Goal: Task Accomplishment & Management: Manage account settings

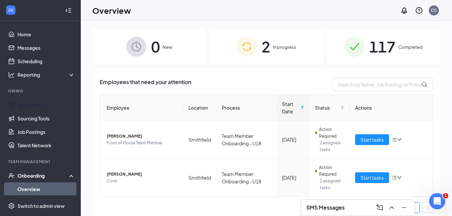
click at [25, 104] on link "Applicants" at bounding box center [46, 104] width 58 height 13
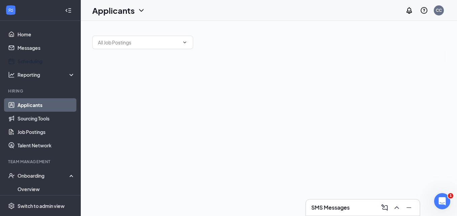
click at [29, 60] on link "Scheduling" at bounding box center [46, 60] width 58 height 13
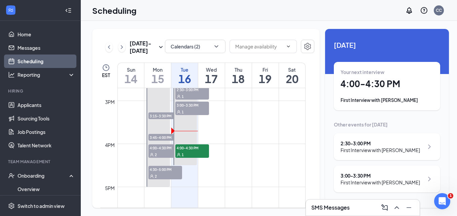
scroll to position [600, 0]
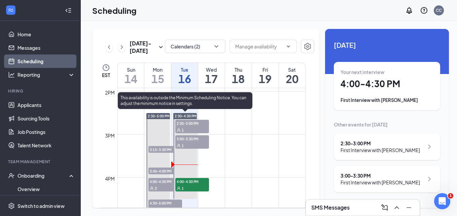
click at [188, 123] on span "2:30-3:00 PM" at bounding box center [192, 123] width 34 height 7
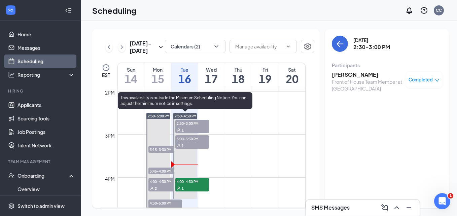
click at [189, 140] on span "3:00-3:30 PM" at bounding box center [192, 138] width 34 height 7
click at [194, 184] on span "4:00-4:30 PM" at bounding box center [192, 181] width 34 height 7
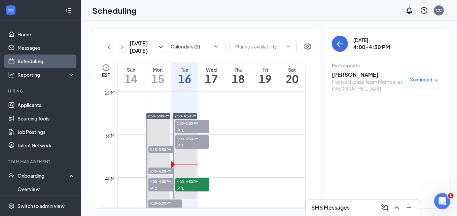
click at [342, 75] on h3 "[PERSON_NAME]" at bounding box center [367, 74] width 71 height 7
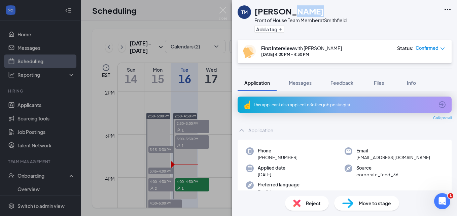
drag, startPoint x: 304, startPoint y: 10, endPoint x: 281, endPoint y: 15, distance: 23.4
click at [283, 15] on div "[PERSON_NAME]" at bounding box center [300, 10] width 92 height 11
drag, startPoint x: 281, startPoint y: 15, endPoint x: 254, endPoint y: 16, distance: 26.9
click at [254, 16] on div "TM [PERSON_NAME] Front of House Team Member at [GEOGRAPHIC_DATA] Add a tag" at bounding box center [291, 19] width 109 height 29
drag, startPoint x: 254, startPoint y: 16, endPoint x: 322, endPoint y: 6, distance: 68.7
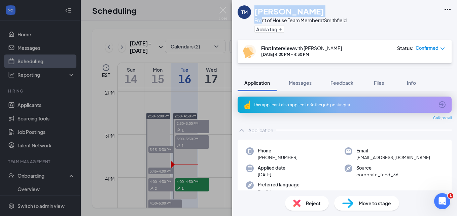
click at [322, 6] on div "[PERSON_NAME]" at bounding box center [300, 10] width 92 height 11
drag, startPoint x: 304, startPoint y: 10, endPoint x: 291, endPoint y: 12, distance: 13.0
click at [291, 12] on div "[PERSON_NAME]" at bounding box center [300, 10] width 92 height 11
drag, startPoint x: 291, startPoint y: 12, endPoint x: 250, endPoint y: 8, distance: 41.3
click at [250, 8] on div "TM [PERSON_NAME] Front of House Team Member at [GEOGRAPHIC_DATA] Add a tag" at bounding box center [344, 20] width 225 height 40
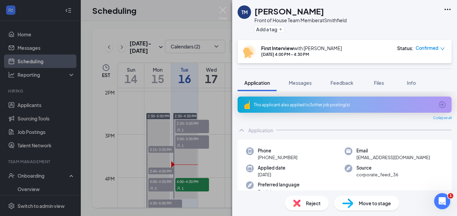
drag, startPoint x: 250, startPoint y: 8, endPoint x: 395, endPoint y: 9, distance: 145.3
click at [395, 9] on div "TM [PERSON_NAME] Front of House Team Member at [GEOGRAPHIC_DATA] Add a tag" at bounding box center [344, 20] width 225 height 40
drag, startPoint x: 306, startPoint y: 11, endPoint x: 258, endPoint y: 16, distance: 48.1
click at [258, 17] on div "[PERSON_NAME] Front of House Team Member at [GEOGRAPHIC_DATA] Add a tag" at bounding box center [300, 19] width 92 height 29
drag, startPoint x: 258, startPoint y: 16, endPoint x: 256, endPoint y: 13, distance: 3.6
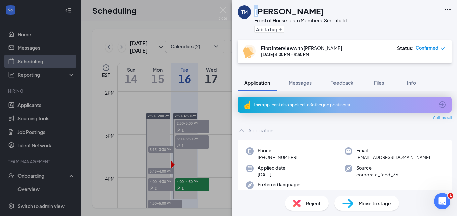
click at [256, 13] on h1 "[PERSON_NAME]" at bounding box center [289, 10] width 70 height 11
drag, startPoint x: 256, startPoint y: 13, endPoint x: 317, endPoint y: 8, distance: 61.1
click at [317, 8] on div "[PERSON_NAME]" at bounding box center [300, 10] width 92 height 11
drag, startPoint x: 301, startPoint y: 12, endPoint x: 252, endPoint y: 14, distance: 48.8
click at [252, 14] on div "TM [PERSON_NAME] Front of House Team Member at [GEOGRAPHIC_DATA] Add a tag" at bounding box center [291, 19] width 109 height 29
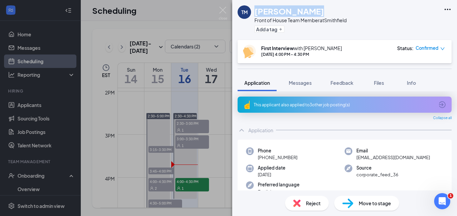
copy div "[PERSON_NAME]"
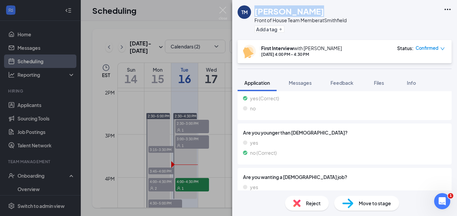
scroll to position [572, 0]
click at [368, 199] on div "Move to stage" at bounding box center [366, 203] width 65 height 15
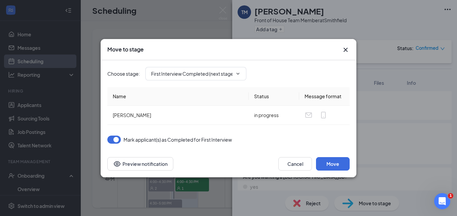
click at [196, 71] on input "First Interview Completed (next stage)" at bounding box center [191, 73] width 81 height 7
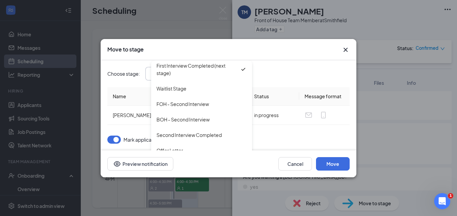
scroll to position [61, 0]
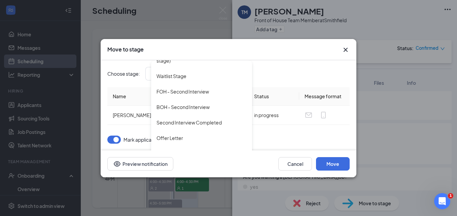
click at [189, 87] on div "FOH - Second Interview" at bounding box center [201, 91] width 101 height 15
type input "FOH - Second Interview"
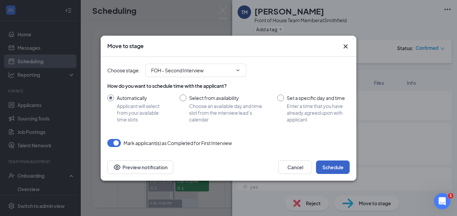
click at [332, 169] on button "Schedule" at bounding box center [333, 166] width 34 height 13
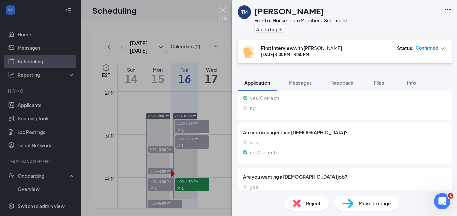
click at [222, 8] on img at bounding box center [223, 13] width 8 height 13
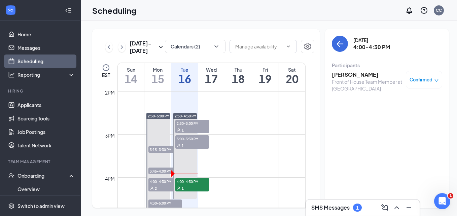
click at [353, 209] on div "1" at bounding box center [357, 208] width 9 height 8
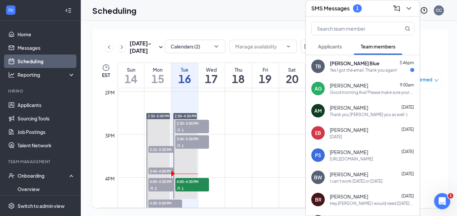
click at [361, 70] on div "Yes I got the email. Thank you again!" at bounding box center [363, 70] width 67 height 6
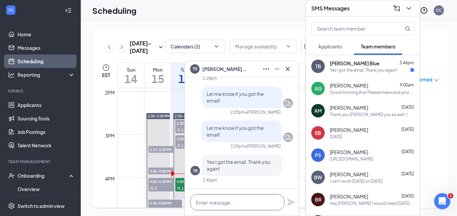
click at [240, 204] on textarea at bounding box center [237, 202] width 94 height 16
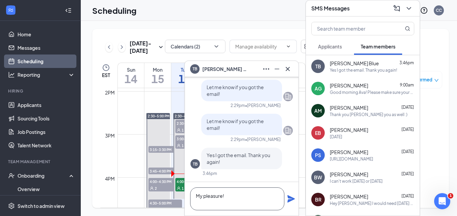
type textarea "My pleasure!"
click at [291, 200] on icon "Plane" at bounding box center [290, 198] width 7 height 7
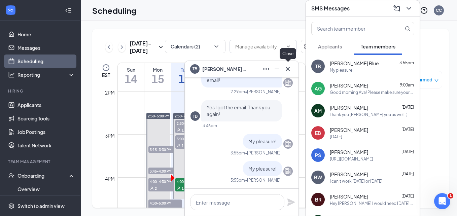
click at [289, 67] on icon "Cross" at bounding box center [288, 69] width 8 height 8
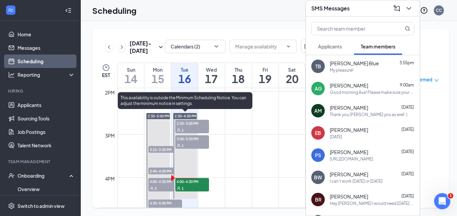
click at [194, 184] on span "4:00-4:30 PM" at bounding box center [192, 181] width 34 height 7
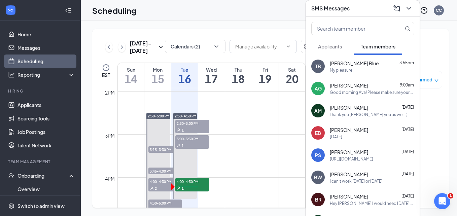
click at [257, 6] on div "Scheduling CC" at bounding box center [269, 10] width 376 height 21
click at [285, 20] on div "Scheduling CC" at bounding box center [269, 10] width 376 height 21
click at [406, 11] on icon "ChevronDown" at bounding box center [409, 8] width 8 height 8
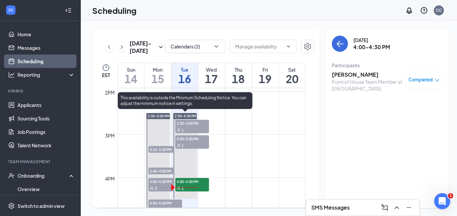
click at [188, 125] on span "2:30-3:00 PM" at bounding box center [192, 123] width 34 height 7
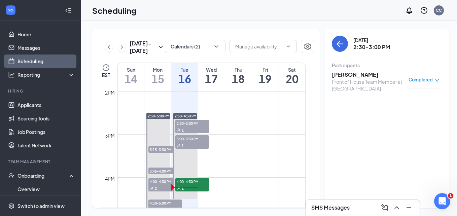
click at [359, 76] on h3 "[PERSON_NAME]" at bounding box center [367, 74] width 71 height 7
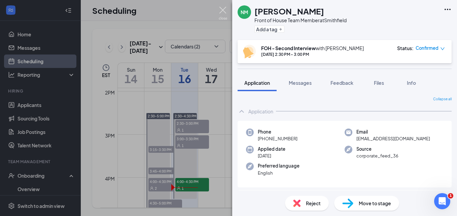
click at [225, 12] on img at bounding box center [223, 13] width 8 height 13
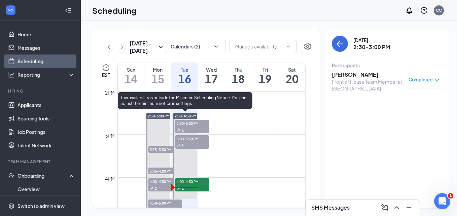
click at [186, 146] on div "1" at bounding box center [192, 145] width 34 height 7
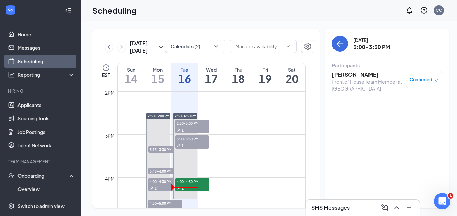
click at [352, 75] on h3 "[PERSON_NAME]" at bounding box center [367, 74] width 71 height 7
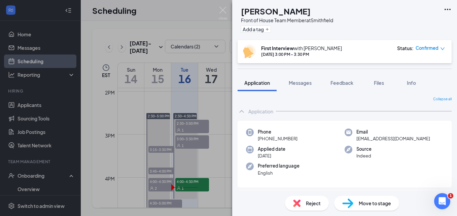
click at [304, 203] on div "Reject" at bounding box center [307, 203] width 44 height 15
type textarea "No show"
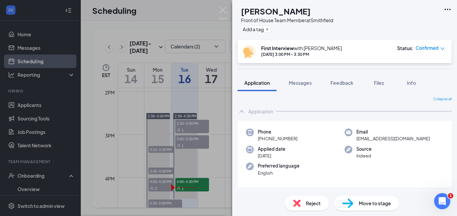
checkbox input "true"
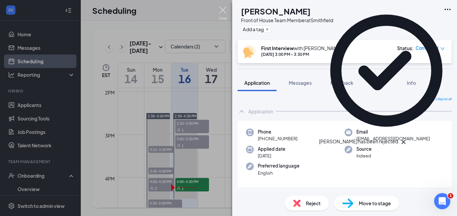
click at [222, 11] on img at bounding box center [223, 13] width 8 height 13
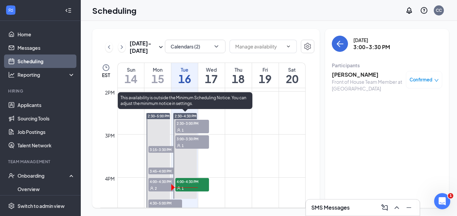
click at [185, 143] on div "1" at bounding box center [192, 145] width 34 height 7
click at [182, 183] on span "4:00-4:30 PM" at bounding box center [192, 181] width 34 height 7
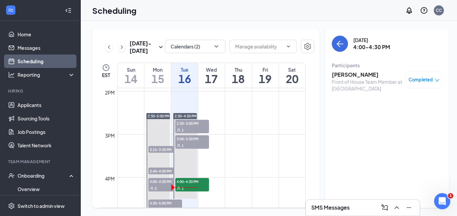
click at [340, 76] on h3 "[PERSON_NAME]" at bounding box center [367, 74] width 71 height 7
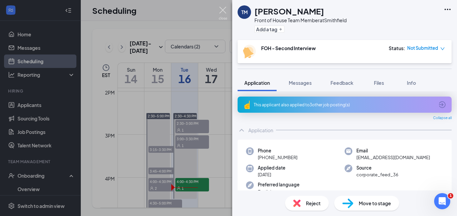
click at [220, 9] on img at bounding box center [223, 13] width 8 height 13
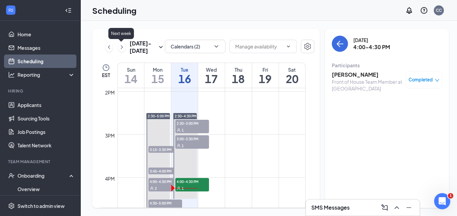
click at [120, 44] on icon "ChevronRight" at bounding box center [121, 47] width 7 height 8
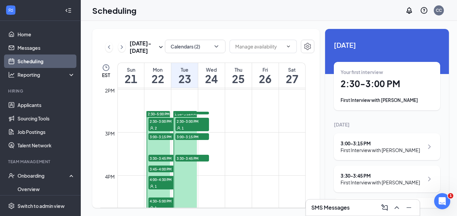
scroll to position [612, 0]
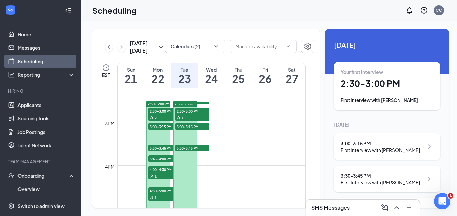
click at [159, 112] on span "2:30-3:00 PM" at bounding box center [165, 111] width 34 height 7
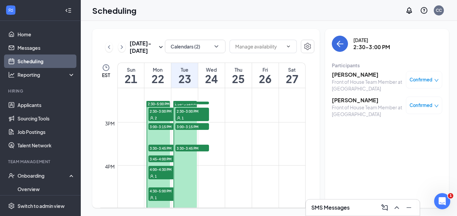
click at [152, 127] on span "3:00-3:15 PM" at bounding box center [165, 126] width 34 height 7
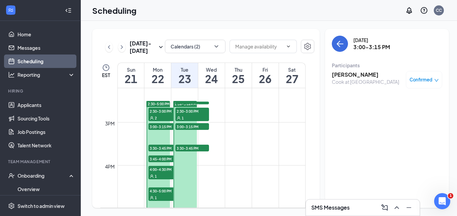
click at [152, 148] on span "3:30-3:45 PM" at bounding box center [165, 148] width 34 height 7
click at [156, 158] on span "3:45-4:00 PM" at bounding box center [165, 158] width 34 height 7
click at [157, 175] on span "1" at bounding box center [156, 176] width 2 height 5
click at [351, 76] on h3 "[PERSON_NAME]" at bounding box center [367, 74] width 71 height 7
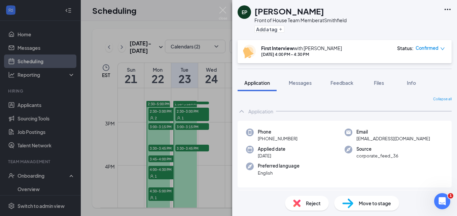
click at [311, 197] on div "Reject" at bounding box center [307, 203] width 44 height 15
type textarea "No show"
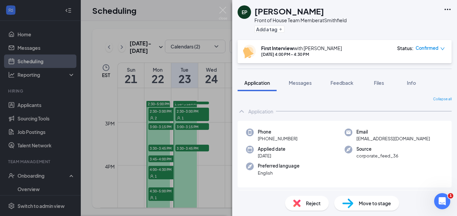
checkbox input "true"
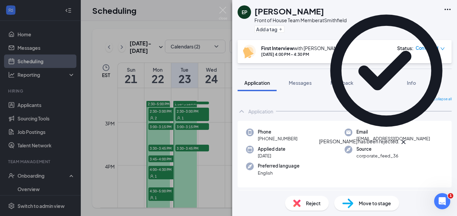
click at [223, 6] on div "EP [PERSON_NAME] Front of House Team Member at [GEOGRAPHIC_DATA] Add a tag Firs…" at bounding box center [228, 108] width 457 height 216
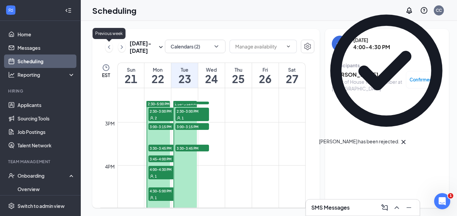
click at [107, 49] on icon "ChevronLeft" at bounding box center [109, 47] width 7 height 8
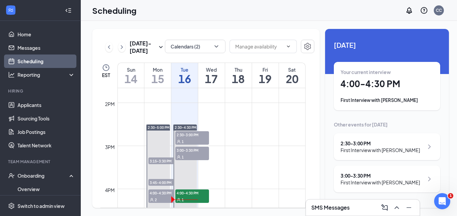
scroll to position [598, 0]
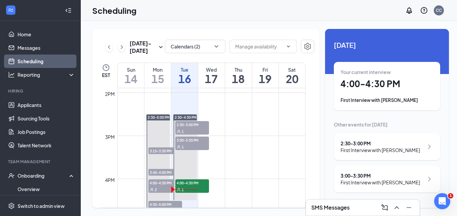
click at [158, 151] on span "3:15-3:30 PM" at bounding box center [165, 150] width 34 height 7
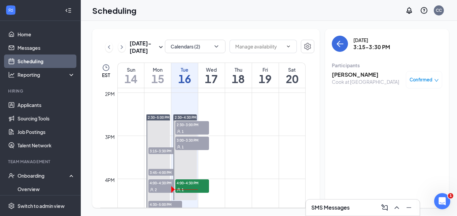
click at [155, 173] on span "3:45-4:00 PM" at bounding box center [165, 172] width 34 height 7
click at [160, 149] on span "3:15-3:30 PM" at bounding box center [165, 150] width 34 height 7
click at [343, 73] on h3 "[PERSON_NAME]" at bounding box center [365, 74] width 67 height 7
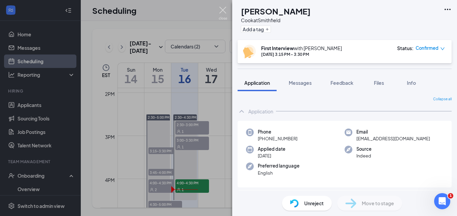
click at [224, 10] on img at bounding box center [223, 13] width 8 height 13
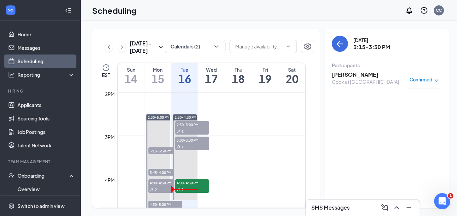
click at [158, 169] on span "3:45-4:00 PM" at bounding box center [165, 172] width 34 height 7
click at [333, 98] on h3 "[PERSON_NAME]" at bounding box center [365, 96] width 67 height 7
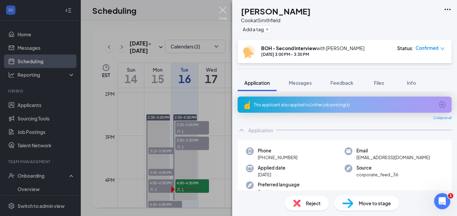
click at [223, 11] on img at bounding box center [223, 13] width 8 height 13
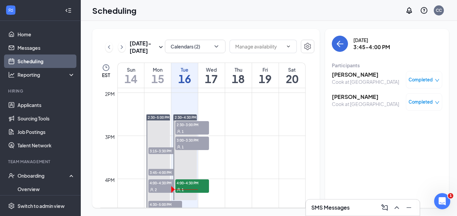
click at [337, 72] on h3 "[PERSON_NAME]" at bounding box center [365, 74] width 67 height 7
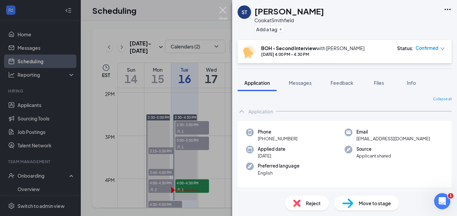
click at [223, 12] on img at bounding box center [223, 13] width 8 height 13
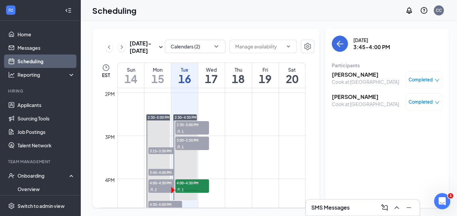
click at [159, 184] on span "4:00-4:30 PM" at bounding box center [165, 182] width 34 height 7
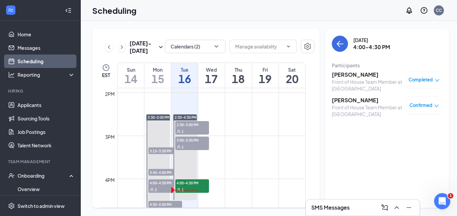
click at [344, 82] on div "Front of House Team Member at [GEOGRAPHIC_DATA]" at bounding box center [367, 84] width 71 height 13
click at [344, 76] on h3 "[PERSON_NAME]" at bounding box center [367, 74] width 71 height 7
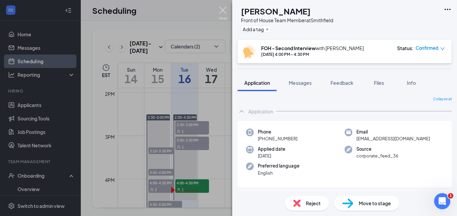
click at [224, 11] on img at bounding box center [223, 13] width 8 height 13
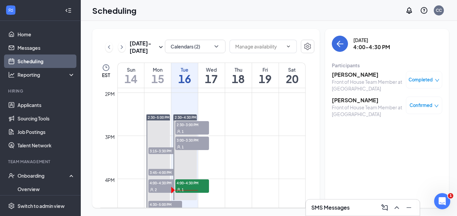
click at [348, 103] on h3 "[PERSON_NAME]" at bounding box center [367, 100] width 71 height 7
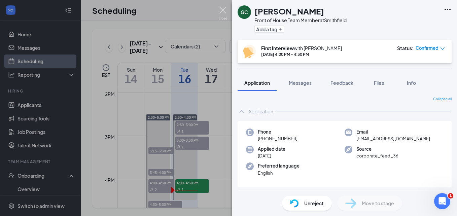
click at [225, 11] on img at bounding box center [223, 13] width 8 height 13
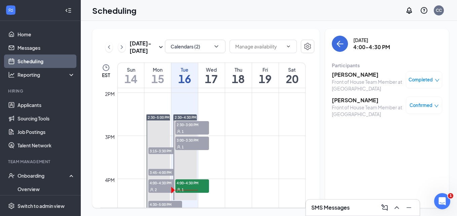
click at [159, 189] on div "2" at bounding box center [165, 189] width 34 height 7
click at [158, 206] on span "4:30-5:00 PM" at bounding box center [165, 204] width 34 height 7
click at [348, 72] on h3 "[PERSON_NAME]" at bounding box center [367, 74] width 71 height 7
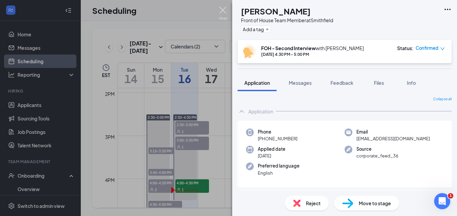
click at [225, 9] on img at bounding box center [223, 13] width 8 height 13
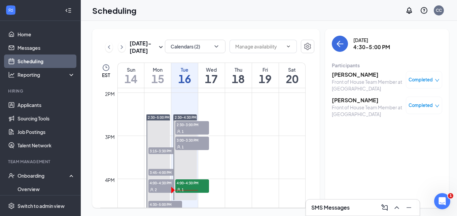
click at [349, 104] on div "Front of House Team Member at [GEOGRAPHIC_DATA]" at bounding box center [367, 110] width 71 height 13
click at [349, 101] on h3 "[PERSON_NAME]" at bounding box center [367, 100] width 71 height 7
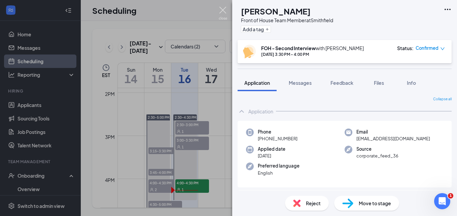
click at [226, 14] on img at bounding box center [223, 13] width 8 height 13
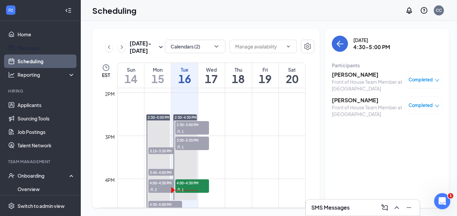
click at [30, 48] on link "Messages" at bounding box center [46, 47] width 58 height 13
